Goal: Find contact information: Find contact information

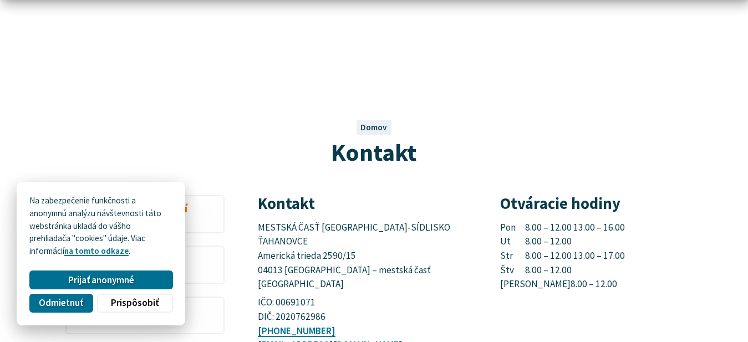
scroll to position [113, 0]
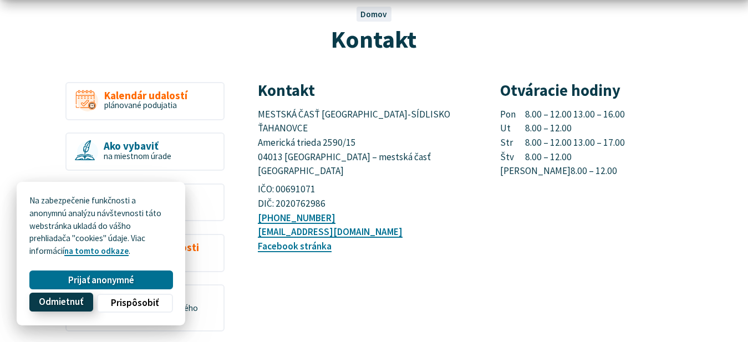
click at [63, 301] on span "Odmietnuť" at bounding box center [61, 303] width 44 height 12
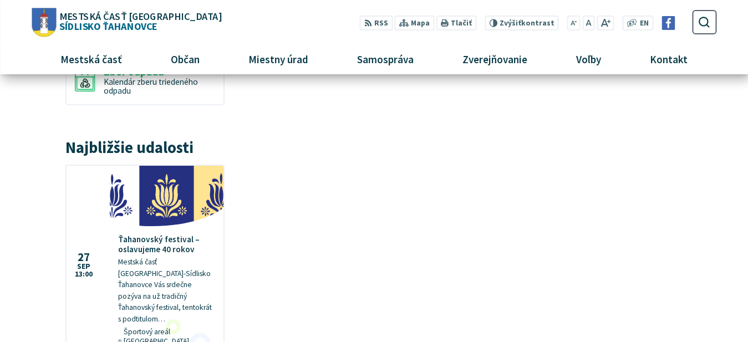
scroll to position [57, 0]
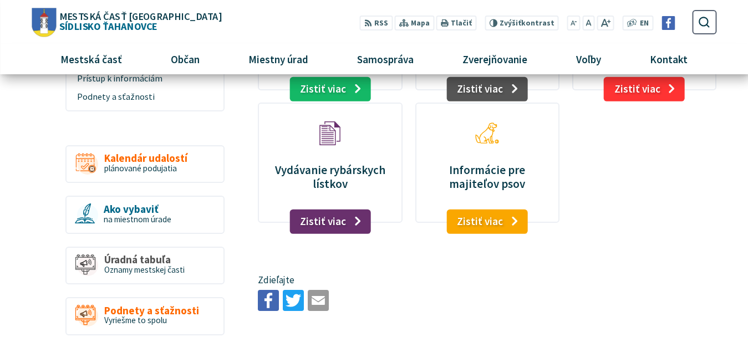
scroll to position [57, 0]
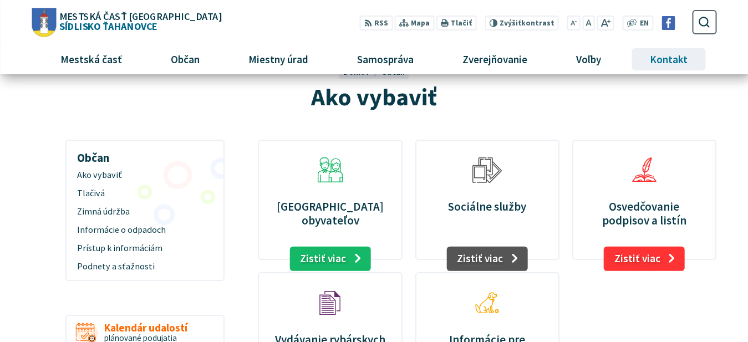
click at [674, 60] on span "Kontakt" at bounding box center [669, 59] width 46 height 30
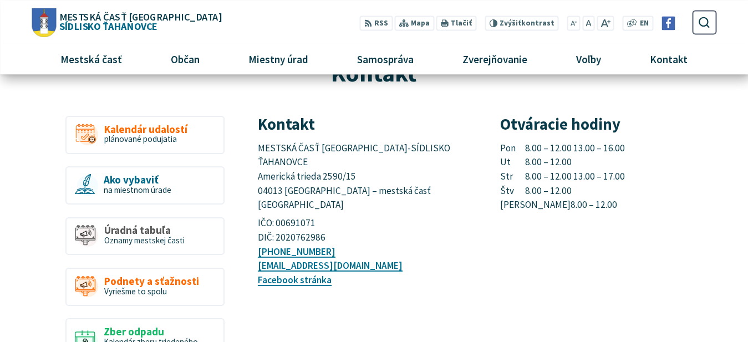
scroll to position [57, 0]
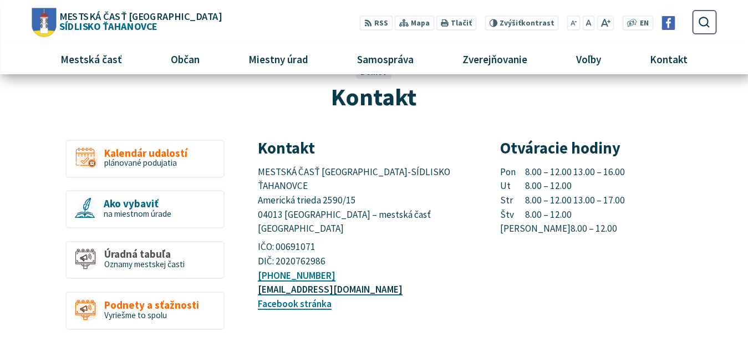
click at [334, 283] on link "[EMAIL_ADDRESS][DOMAIN_NAME]" at bounding box center [330, 289] width 145 height 12
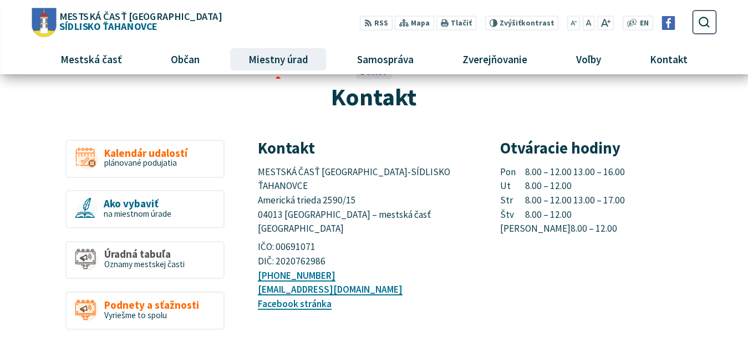
click at [114, 136] on div at bounding box center [374, 89] width 719 height 101
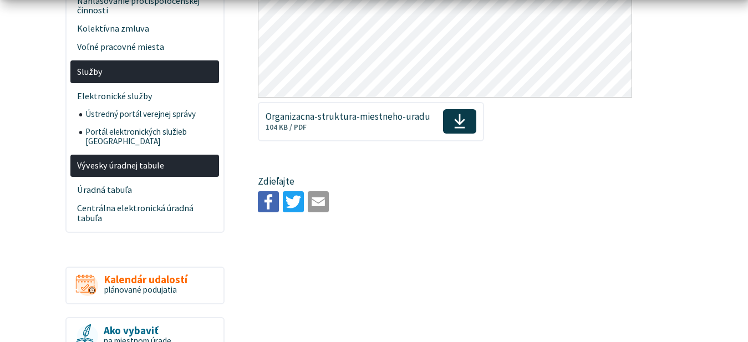
scroll to position [679, 0]
